Goal: Task Accomplishment & Management: Use online tool/utility

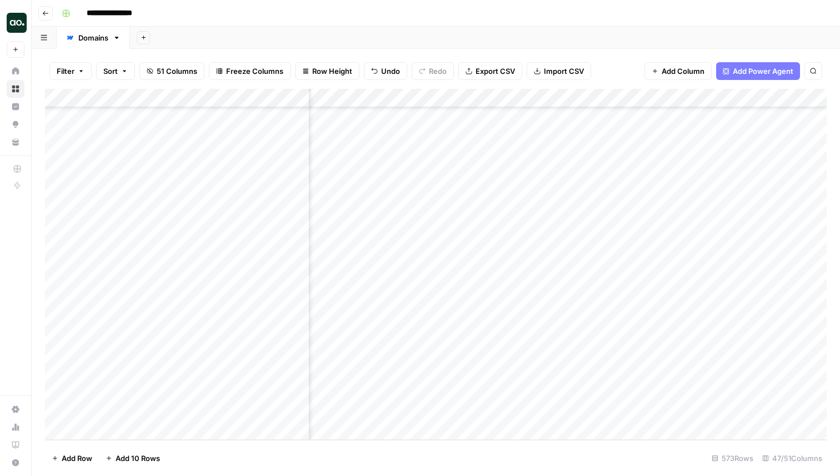
scroll to position [16238, 3831]
click at [233, 315] on div "Add Column" at bounding box center [436, 264] width 782 height 351
click at [284, 313] on div "Add Column" at bounding box center [436, 264] width 782 height 351
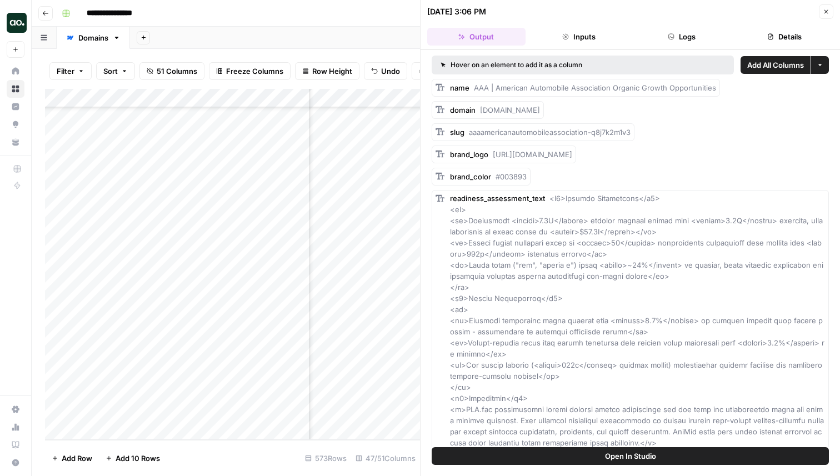
click at [680, 34] on button "Logs" at bounding box center [682, 37] width 98 height 18
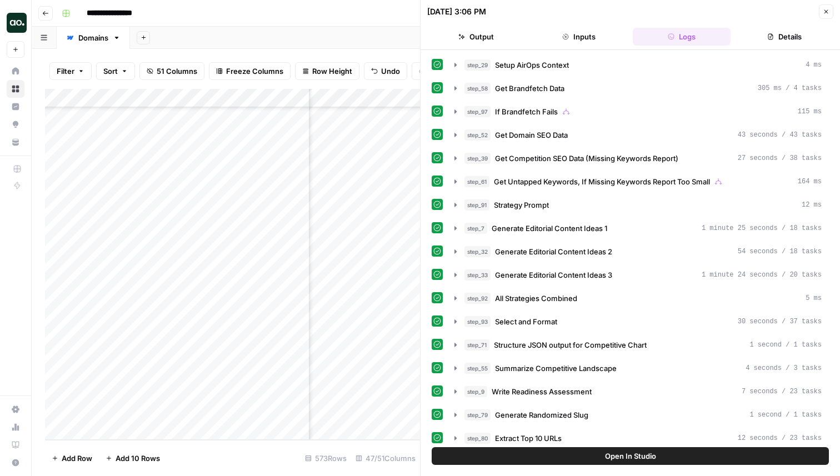
click at [826, 7] on button "Close" at bounding box center [826, 11] width 14 height 14
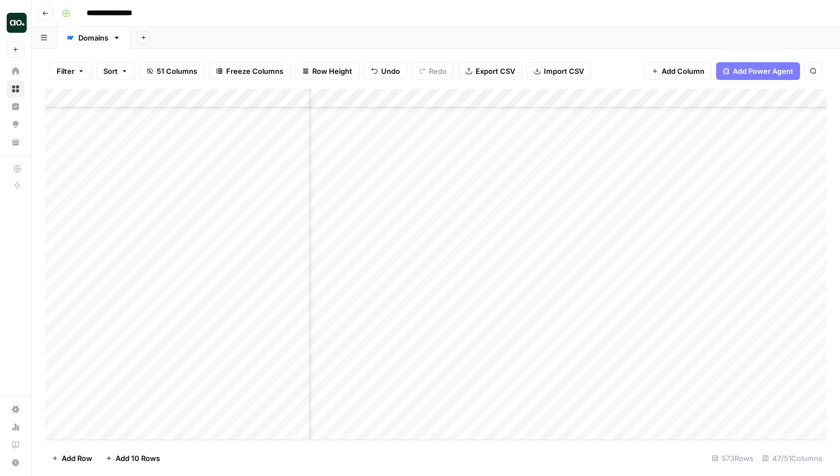
scroll to position [16238, 4023]
click at [565, 314] on div "Add Column" at bounding box center [436, 264] width 782 height 351
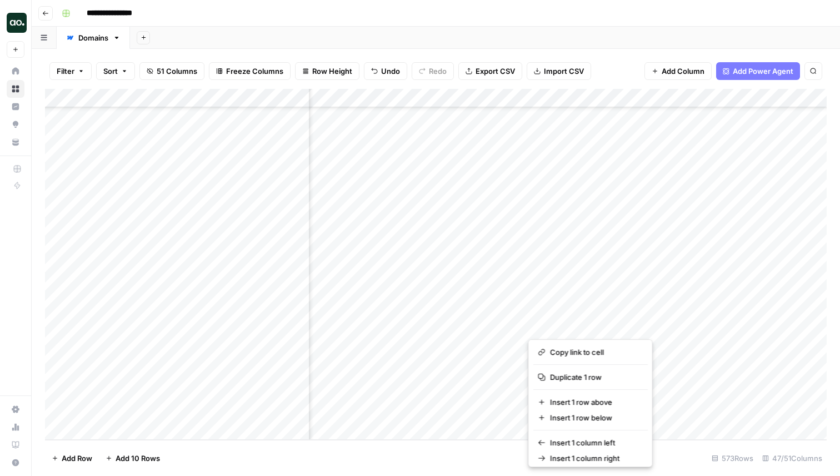
click at [711, 313] on div "Add Column" at bounding box center [436, 264] width 782 height 351
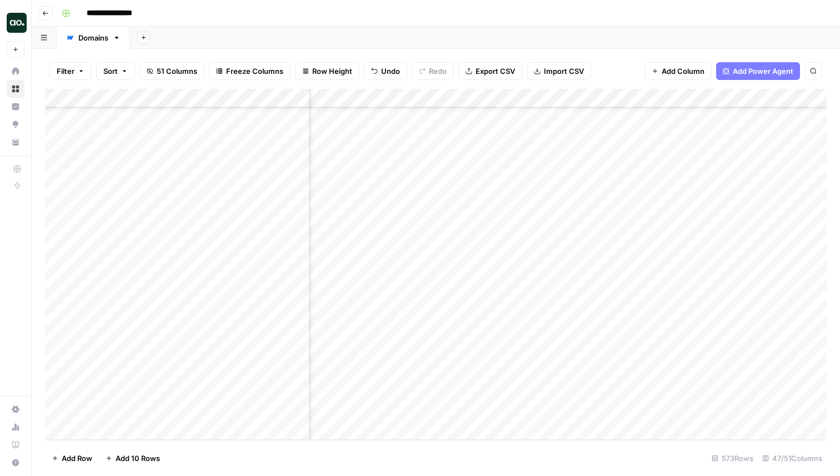
scroll to position [16238, 4243]
click at [631, 317] on div "Add Column" at bounding box center [436, 264] width 782 height 351
click at [631, 317] on div at bounding box center [639, 320] width 102 height 31
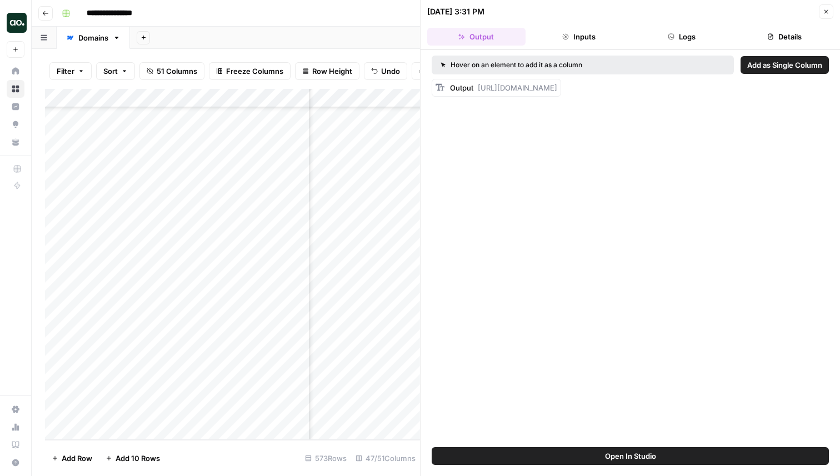
click at [829, 7] on button "Close" at bounding box center [826, 11] width 14 height 14
